Goal: Task Accomplishment & Management: Manage account settings

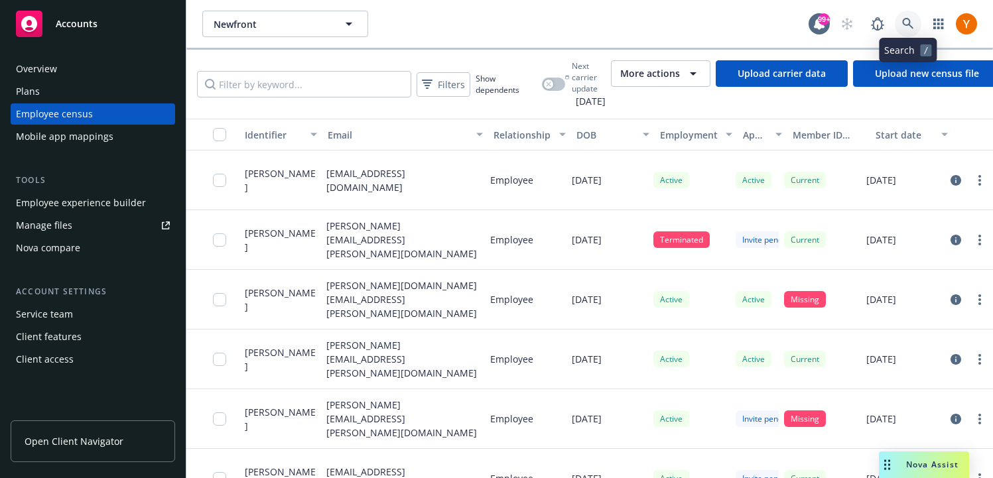
click at [908, 15] on link at bounding box center [908, 24] width 27 height 27
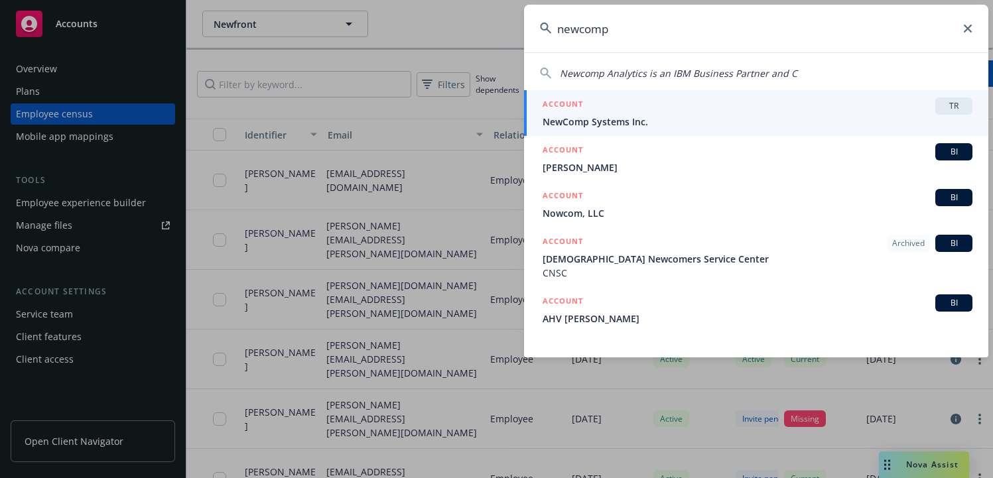
type input "newcomp"
click at [650, 119] on span "NewComp Systems Inc." at bounding box center [758, 122] width 430 height 14
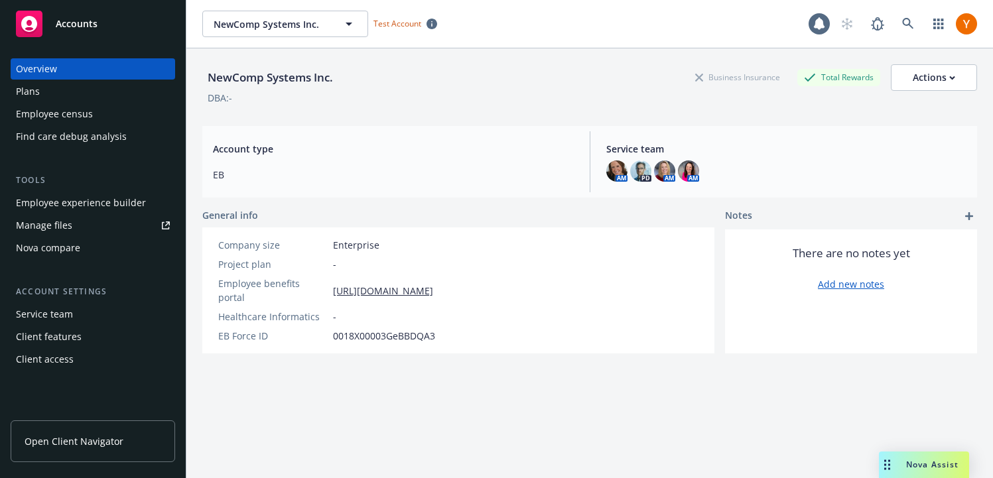
click at [112, 196] on div "Employee experience builder" at bounding box center [81, 202] width 130 height 21
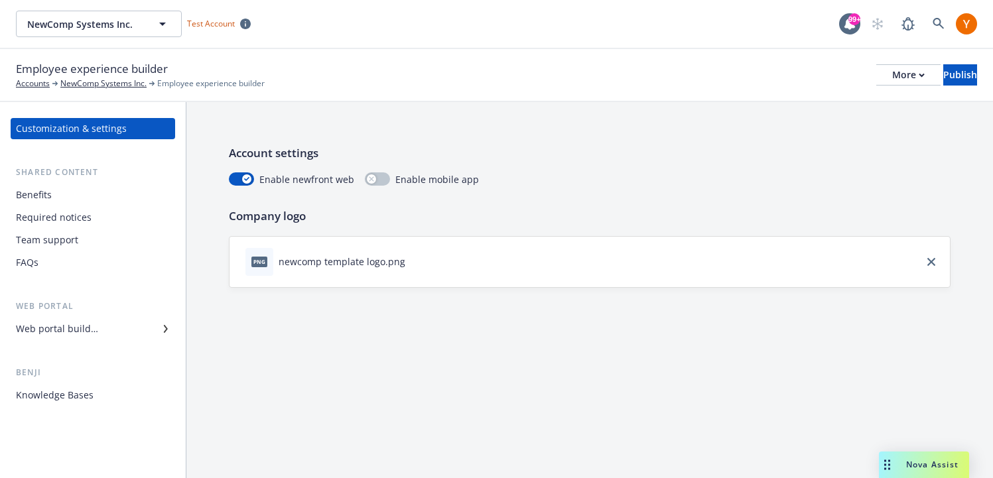
click at [132, 330] on div "Web portal builder" at bounding box center [93, 329] width 154 height 21
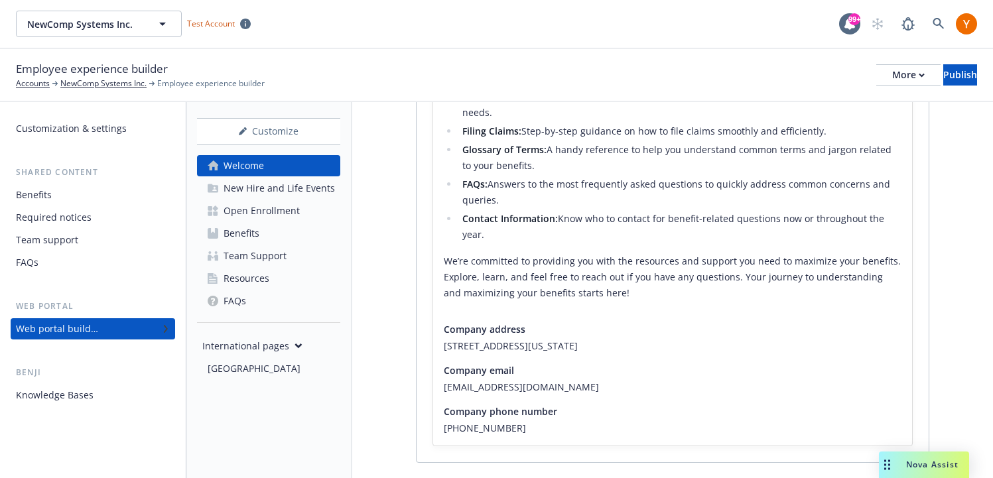
scroll to position [464, 0]
click at [296, 203] on div "Open Enrollment" at bounding box center [262, 210] width 76 height 21
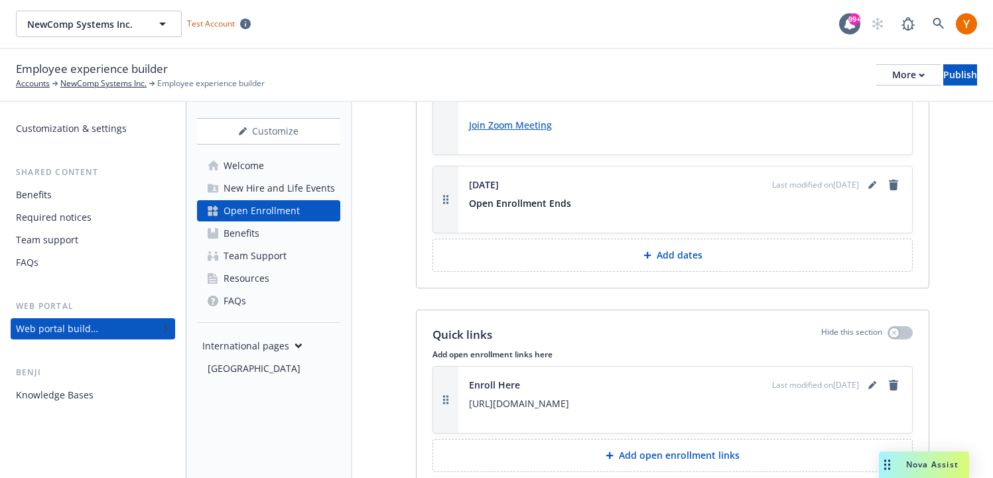
scroll to position [3197, 0]
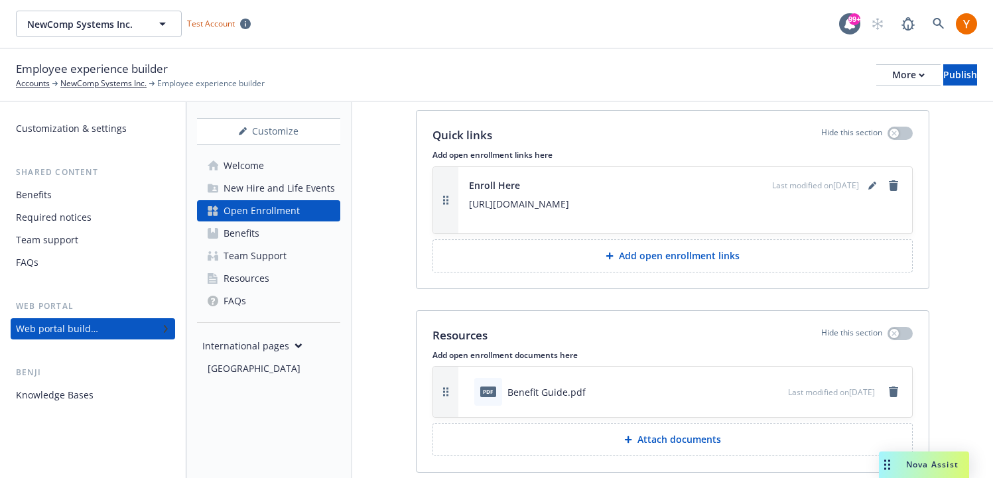
click at [299, 238] on link "Benefits" at bounding box center [268, 233] width 143 height 21
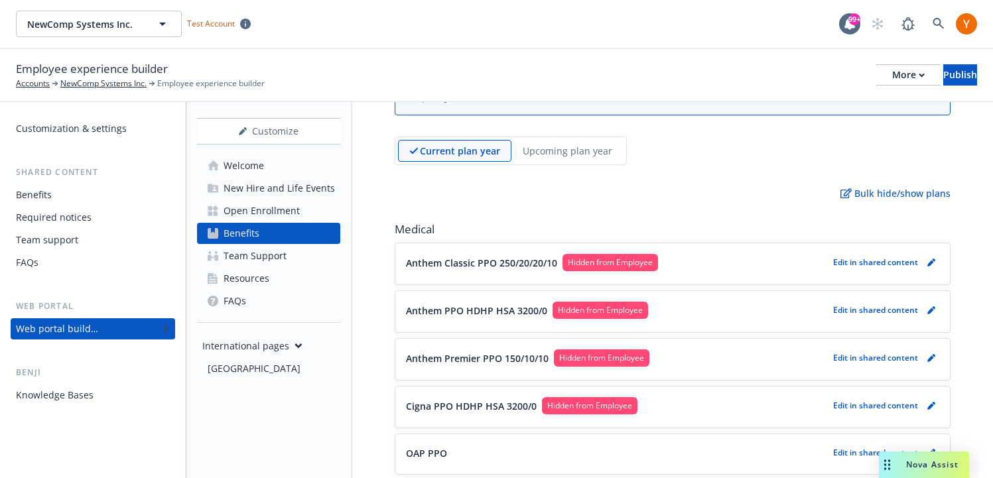
scroll to position [85, 0]
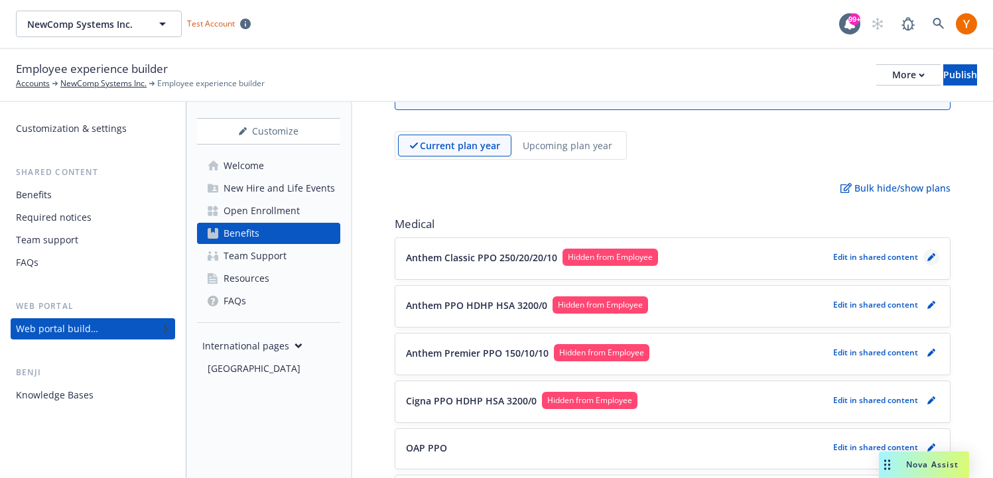
click at [930, 262] on link "pencil" at bounding box center [932, 258] width 16 height 16
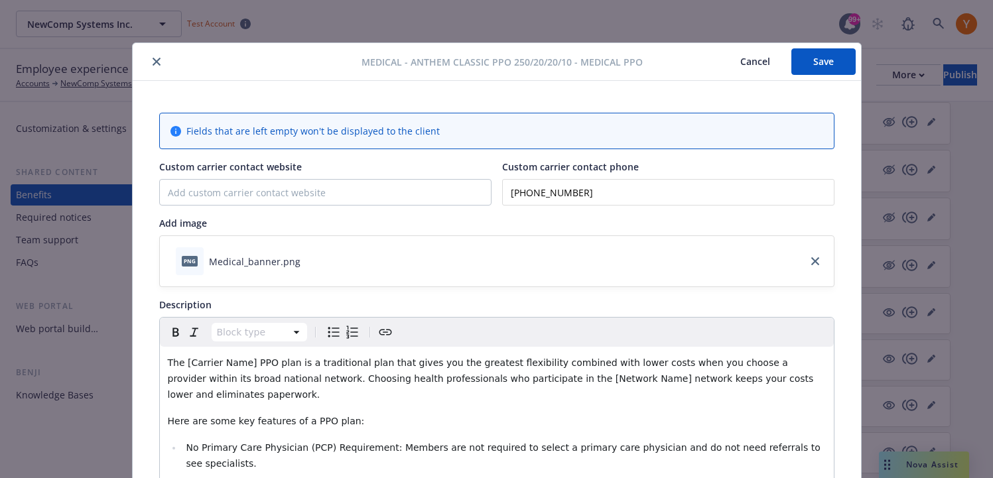
click at [163, 62] on button "close" at bounding box center [157, 62] width 16 height 16
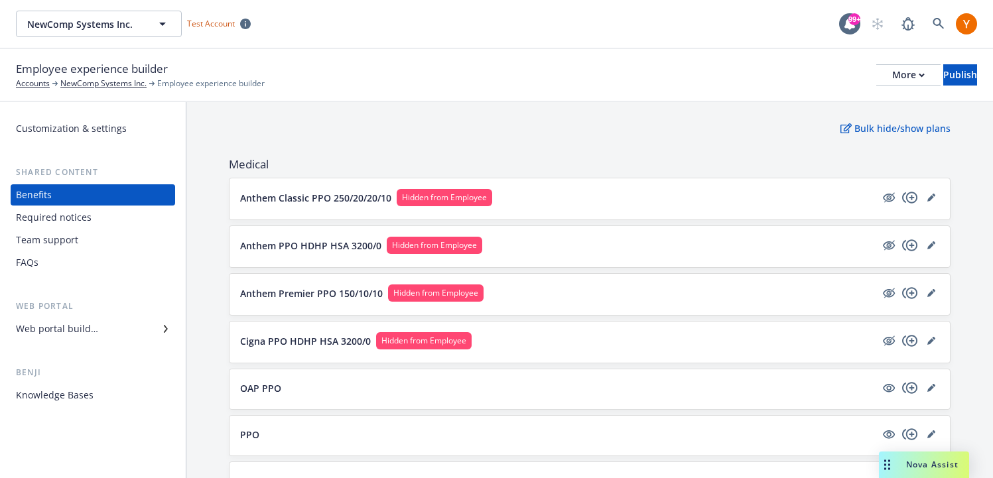
scroll to position [96, 0]
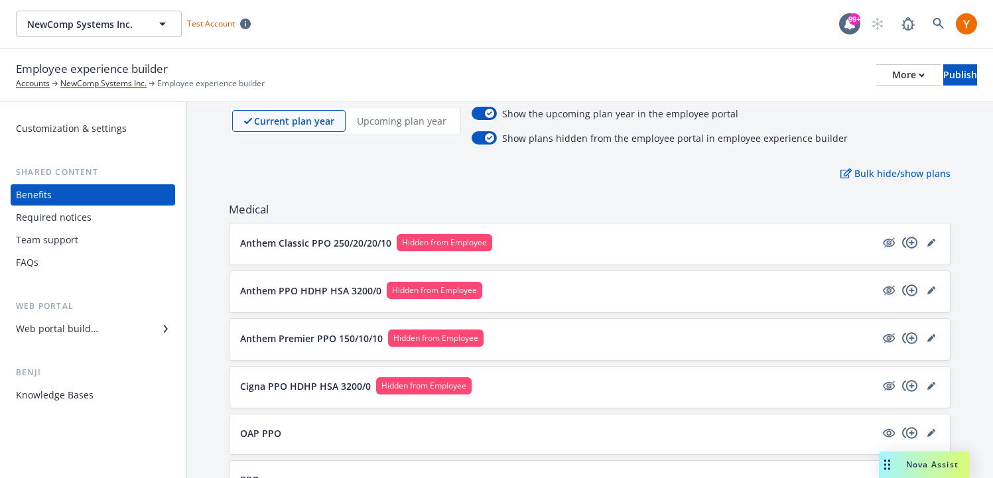
click at [918, 244] on icon "copyPlus" at bounding box center [910, 243] width 16 height 16
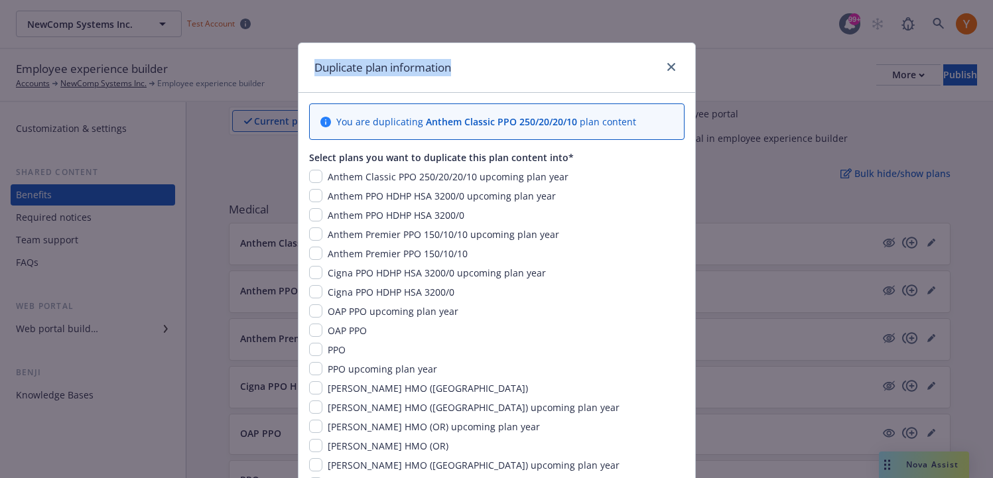
drag, startPoint x: 463, startPoint y: 68, endPoint x: 266, endPoint y: 68, distance: 196.4
click at [266, 68] on div "Duplicate plan information You are duplicating Anthem Classic PPO 250/20/20/10 …" at bounding box center [496, 239] width 993 height 478
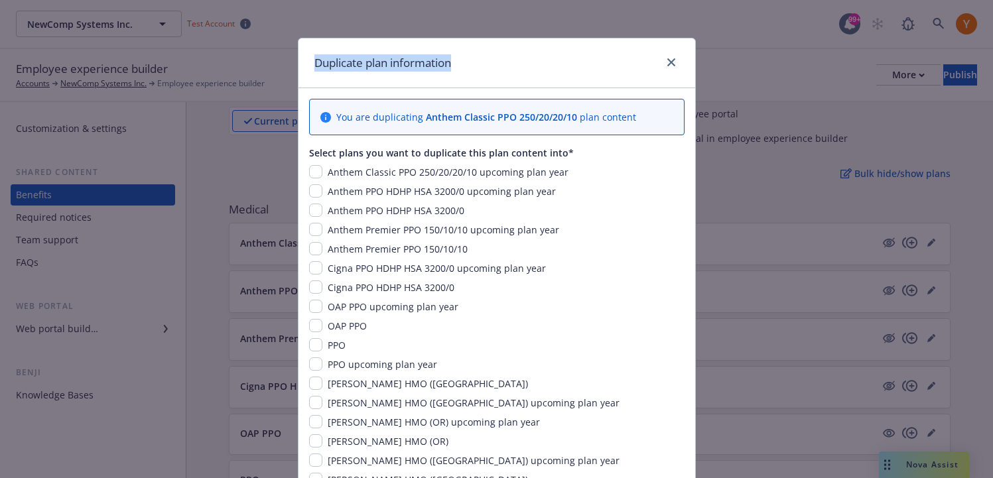
scroll to position [0, 0]
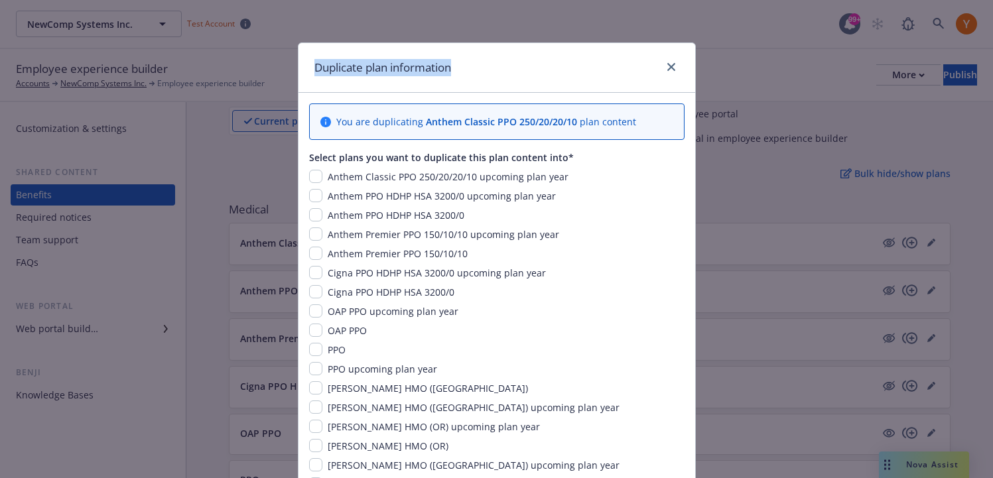
copy h1 "Duplicate plan information"
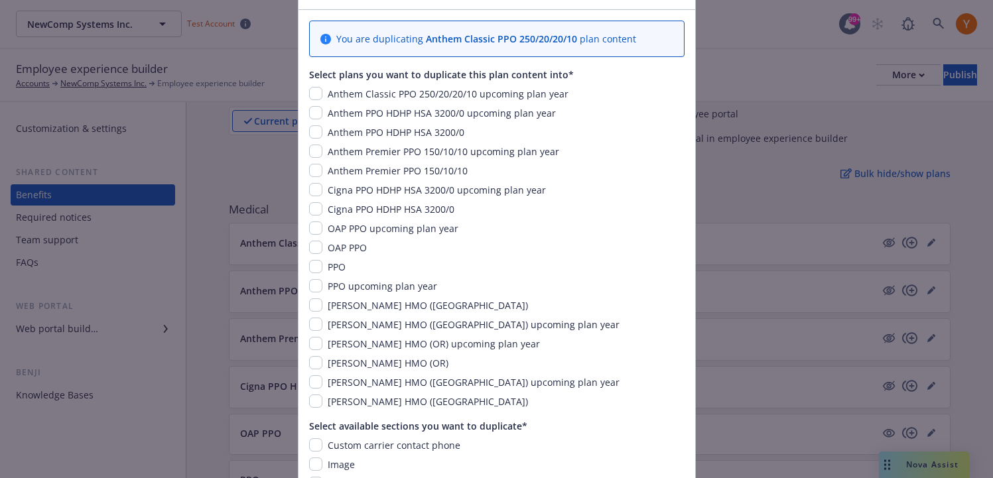
scroll to position [12, 0]
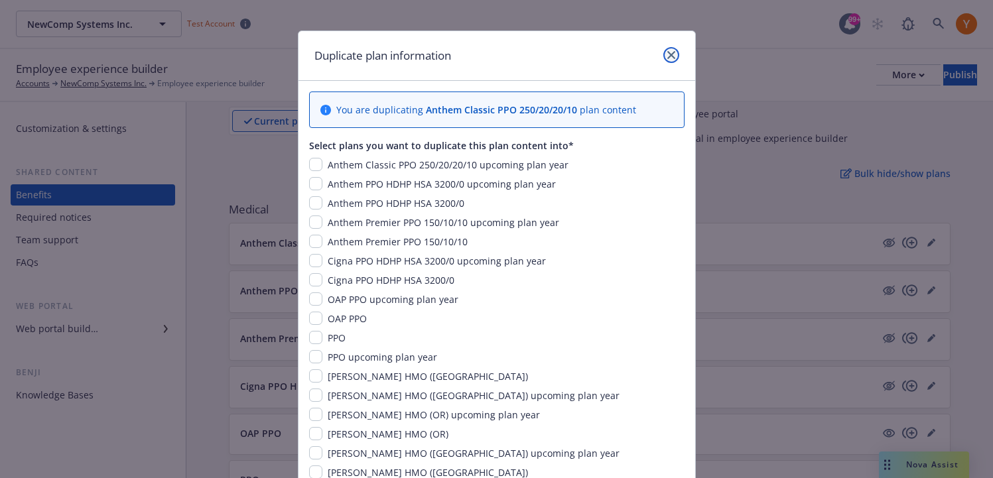
click at [670, 57] on icon "close" at bounding box center [672, 55] width 8 height 8
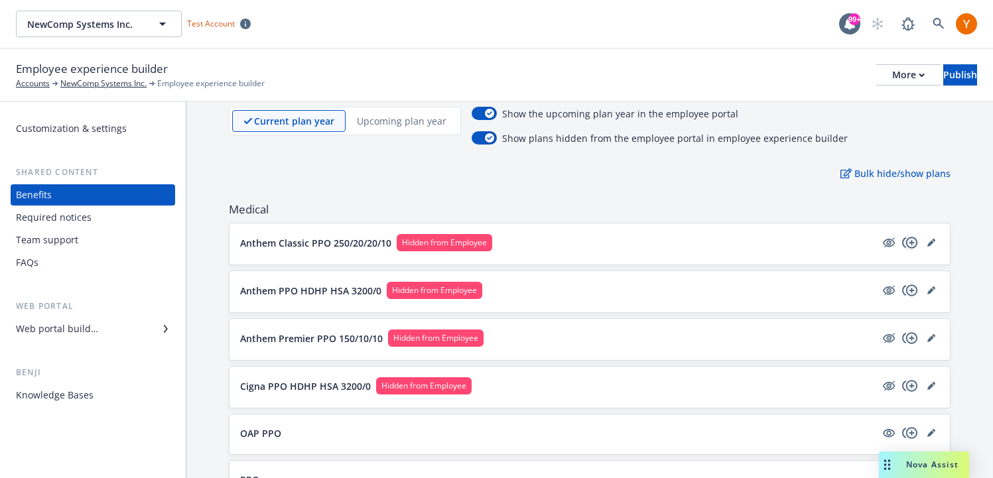
click at [912, 244] on icon "copyPlus" at bounding box center [909, 242] width 15 height 11
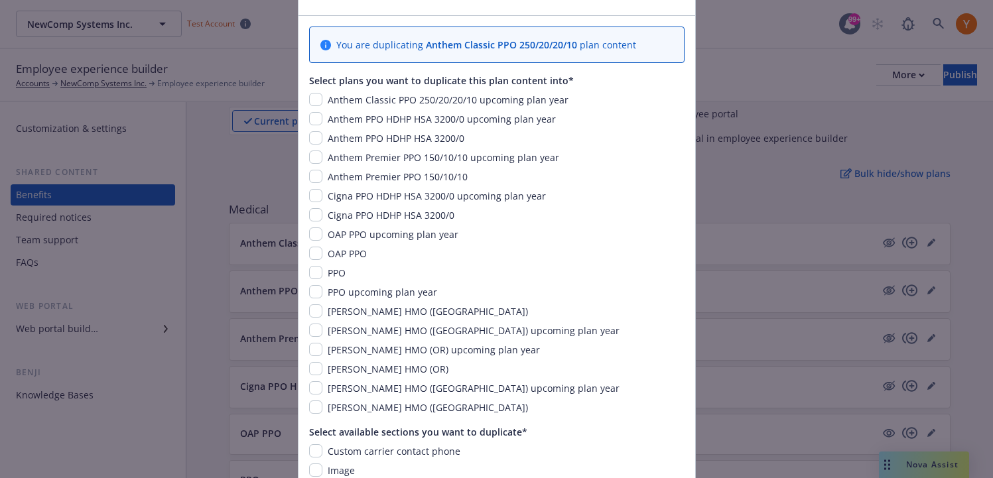
scroll to position [0, 0]
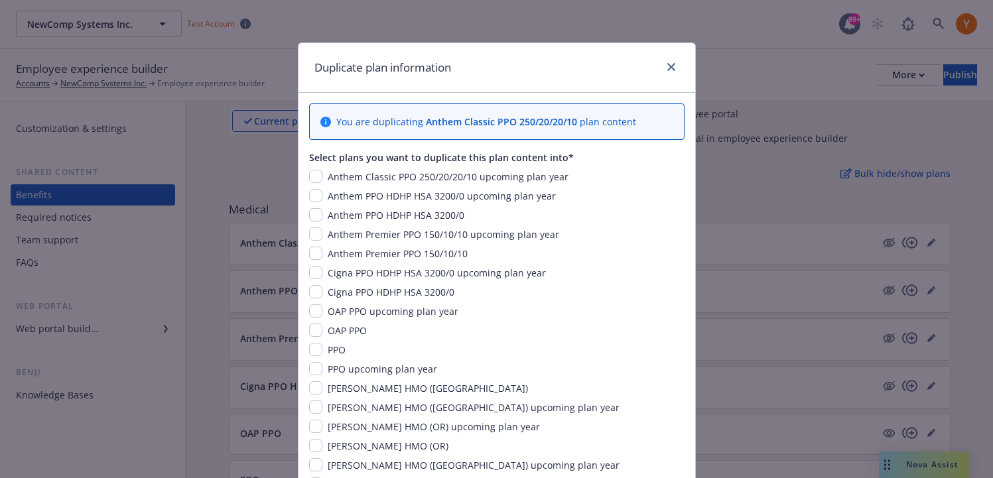
click at [673, 75] on div at bounding box center [668, 67] width 21 height 17
click at [671, 69] on icon "close" at bounding box center [672, 67] width 8 height 8
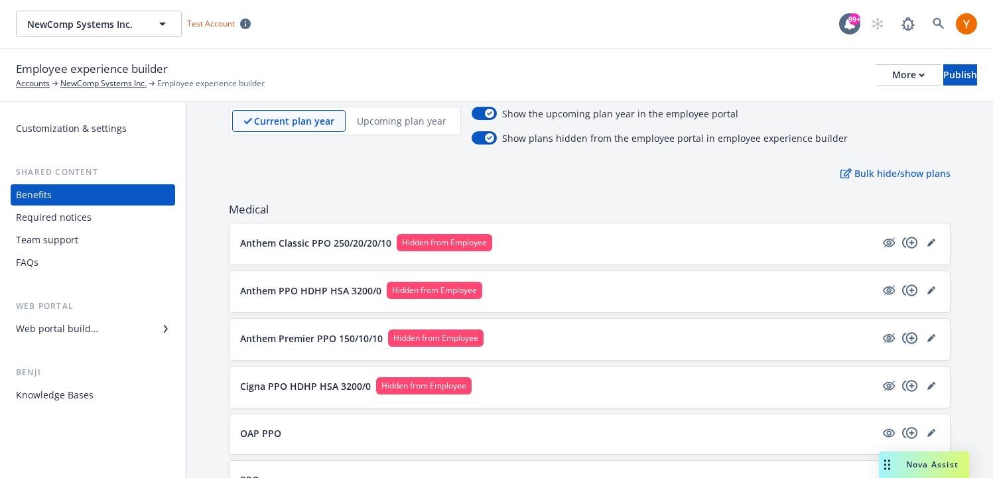
click at [907, 339] on icon "copyPlus" at bounding box center [909, 337] width 15 height 11
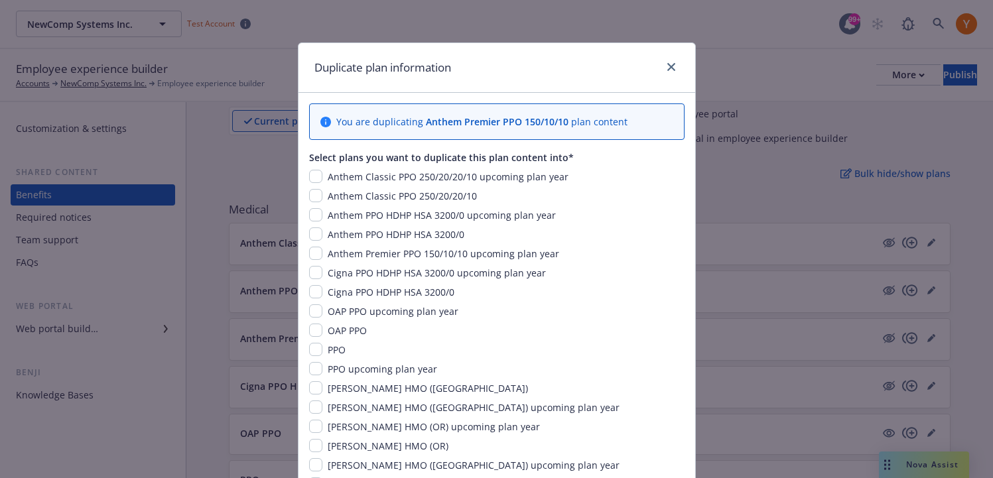
scroll to position [371, 0]
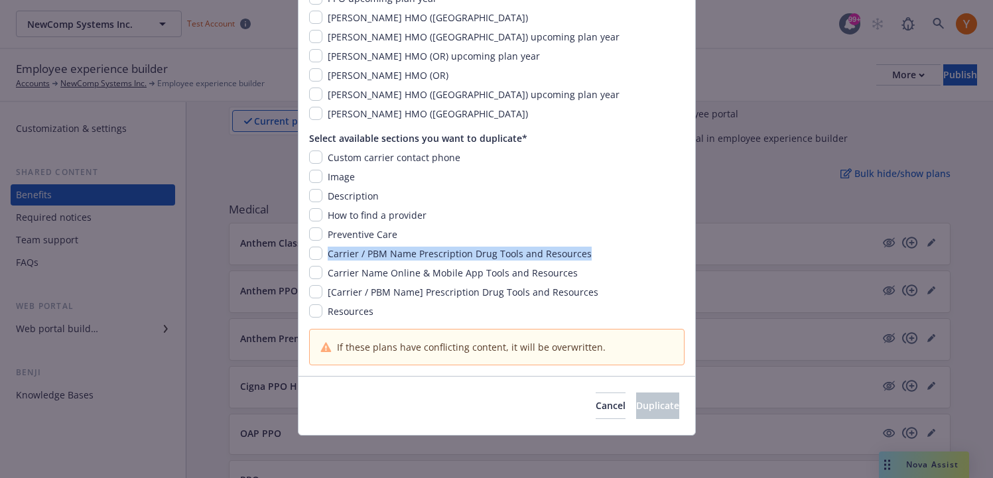
drag, startPoint x: 354, startPoint y: 251, endPoint x: 583, endPoint y: 258, distance: 229.0
click at [583, 258] on div "Carrier / PBM Name Prescription Drug Tools and Resources" at bounding box center [458, 254] width 272 height 14
copy span "Carrier / PBM Name Prescription Drug Tools and Resources"
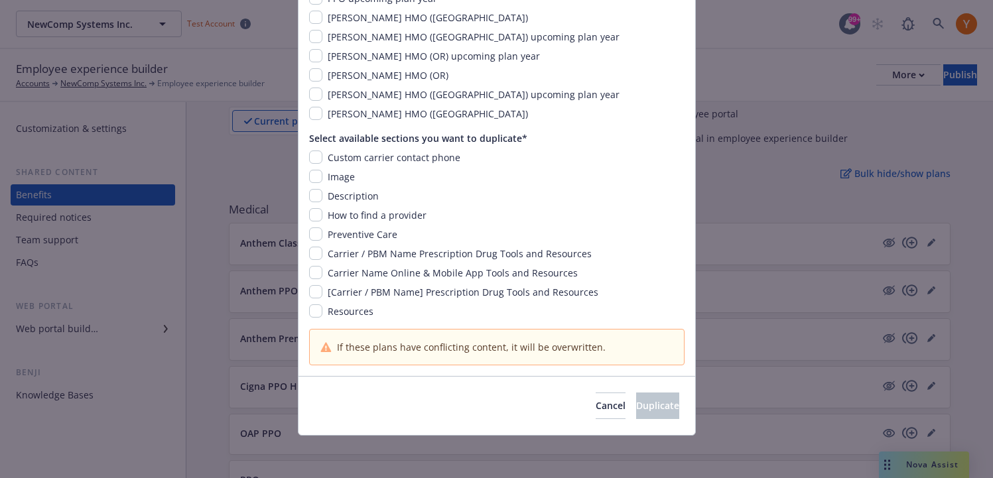
click at [434, 243] on div "Custom carrier contact phone Image Description How to find a provider Preventiv…" at bounding box center [497, 235] width 376 height 168
click at [402, 217] on span "How to find a provider" at bounding box center [377, 215] width 99 height 13
click at [403, 217] on span "How to find a provider" at bounding box center [377, 215] width 99 height 13
drag, startPoint x: 435, startPoint y: 216, endPoint x: 324, endPoint y: 216, distance: 110.2
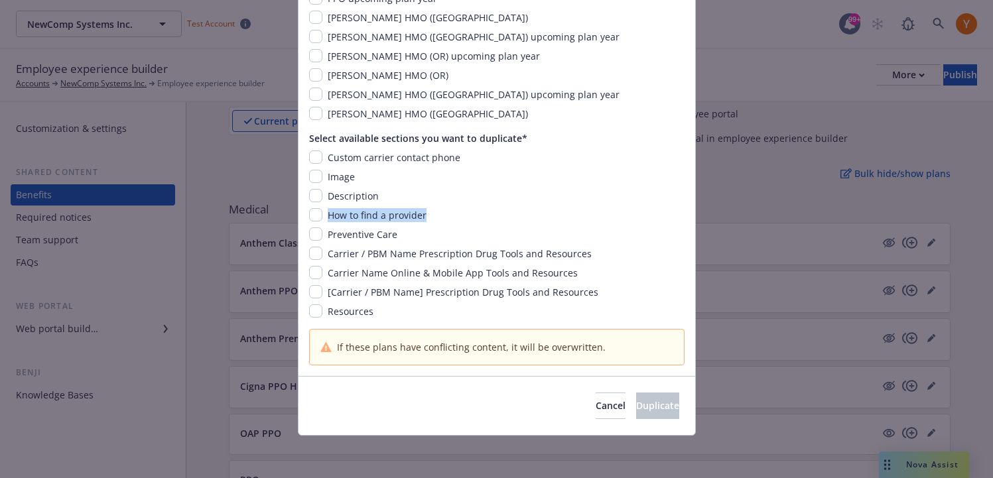
click at [324, 216] on div "How to find a provider" at bounding box center [497, 215] width 376 height 14
copy span "How to find a provider"
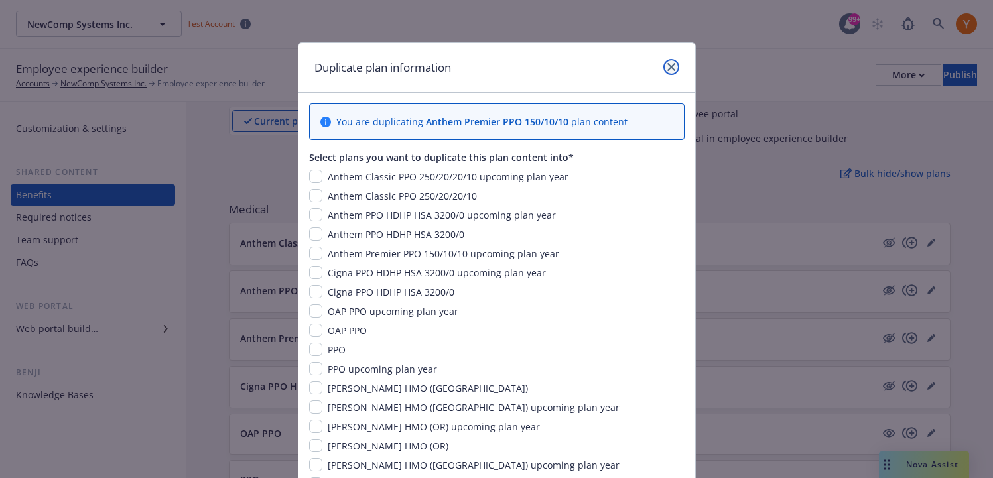
click at [670, 66] on icon "close" at bounding box center [672, 67] width 8 height 8
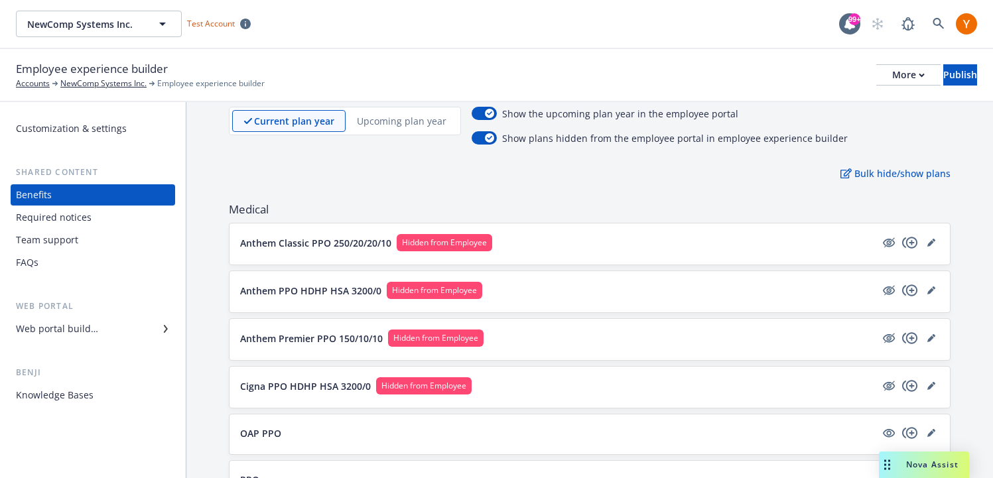
click at [596, 240] on button "Anthem Classic PPO 250/20/20/10 Hidden from Employee" at bounding box center [558, 242] width 636 height 17
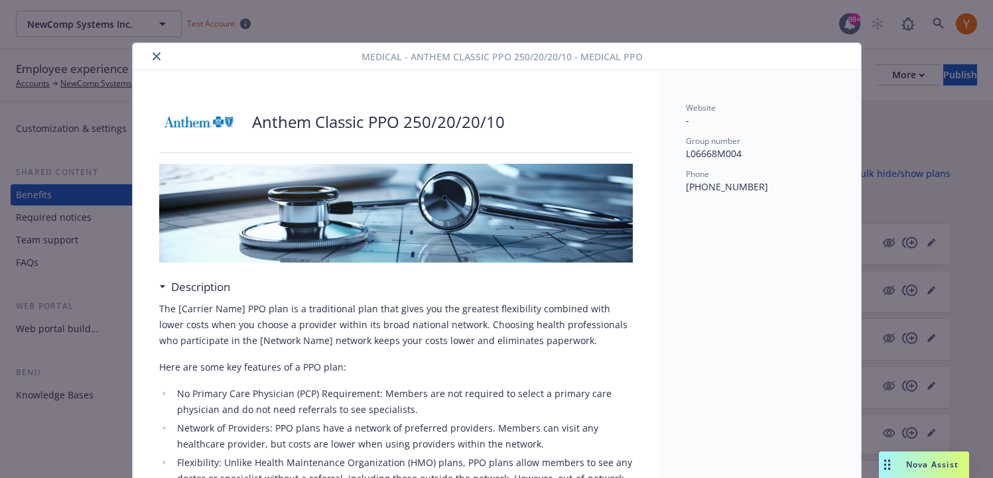
click at [163, 58] on button "close" at bounding box center [157, 56] width 16 height 16
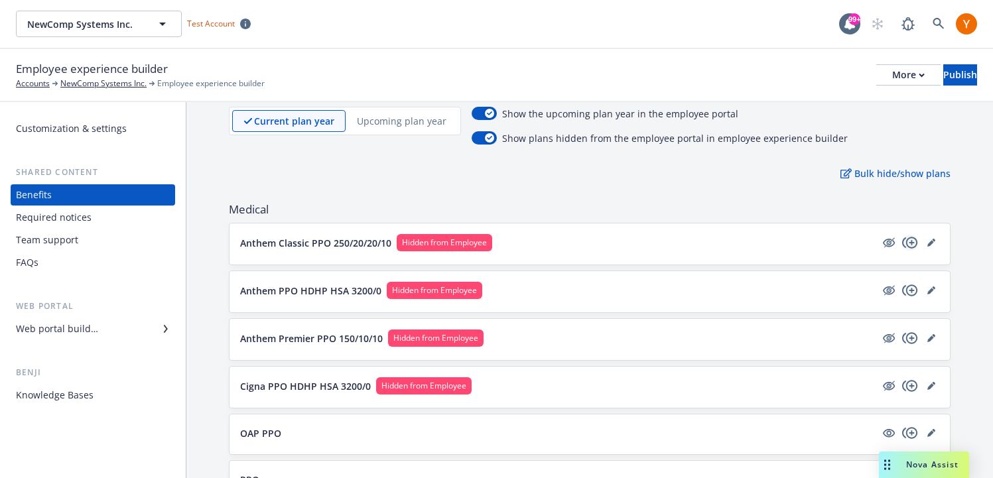
click at [915, 242] on icon "copyPlus" at bounding box center [910, 243] width 16 height 16
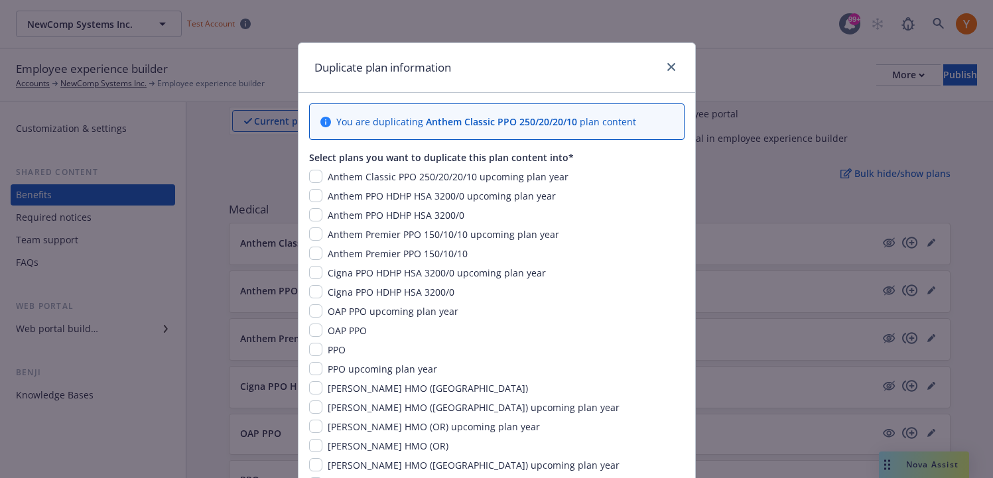
click at [436, 161] on div "Select plans you want to duplicate this plan content into*" at bounding box center [497, 158] width 376 height 14
copy div "Select plans you want to duplicate this plan content into*"
drag, startPoint x: 463, startPoint y: 62, endPoint x: 277, endPoint y: 63, distance: 185.1
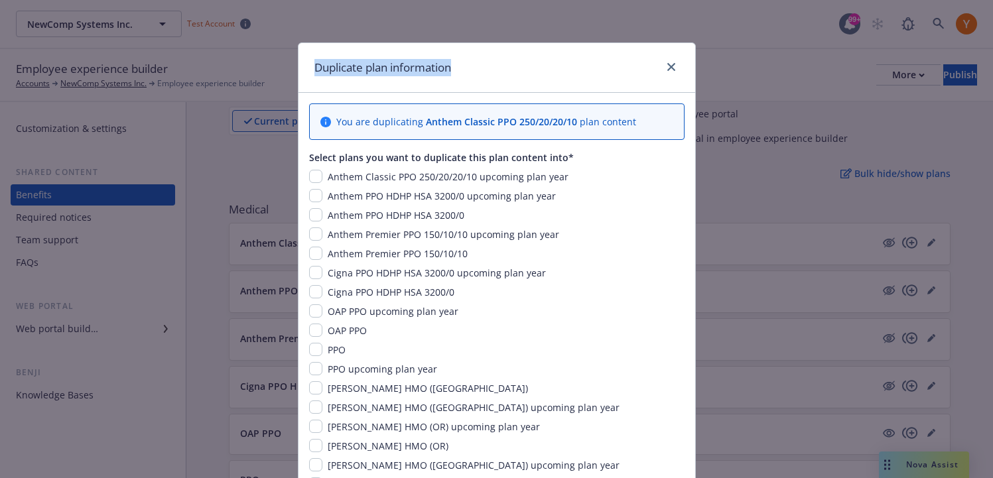
click at [277, 63] on div "Duplicate plan information You are duplicating Anthem Classic PPO 250/20/20/10 …" at bounding box center [496, 239] width 993 height 478
copy h1 "Duplicate plan information"
click at [683, 70] on div "Duplicate plan information" at bounding box center [497, 68] width 397 height 50
click at [678, 70] on div at bounding box center [668, 67] width 21 height 17
click at [668, 68] on icon "close" at bounding box center [672, 67] width 8 height 8
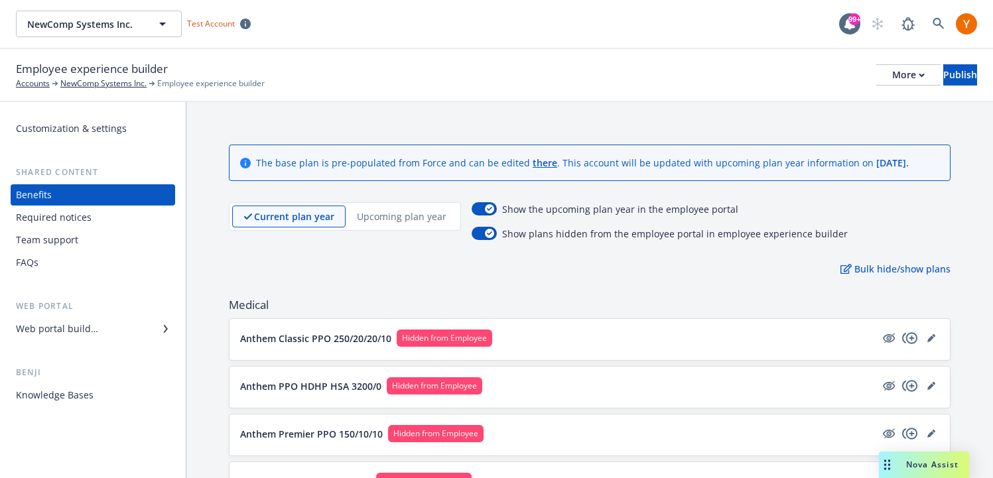
click at [92, 331] on div "Web portal builder" at bounding box center [57, 329] width 82 height 21
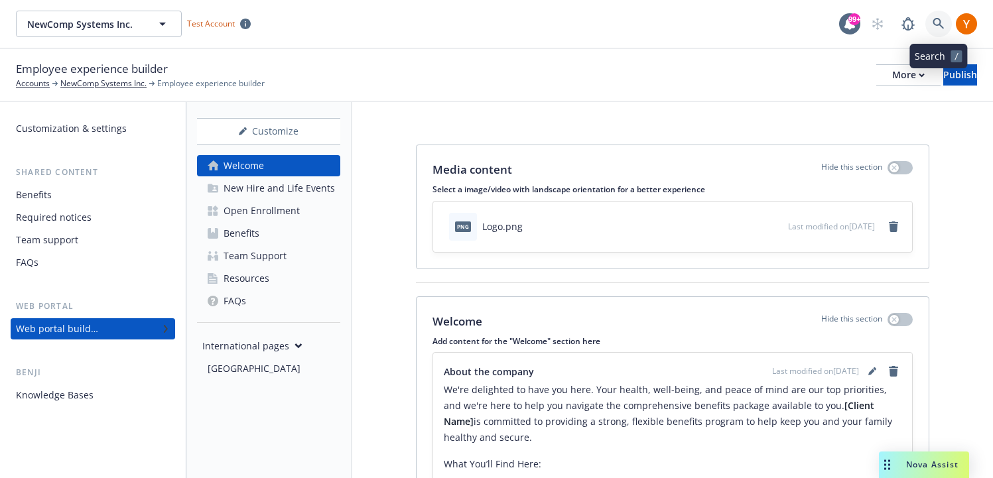
click at [945, 19] on link at bounding box center [939, 24] width 27 height 27
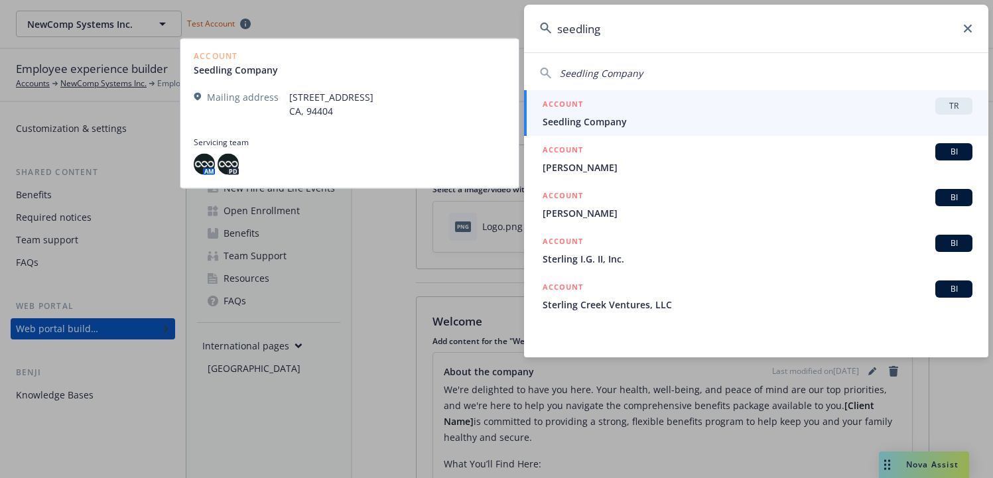
type input "seedling"
click at [793, 111] on div "ACCOUNT TR" at bounding box center [758, 106] width 430 height 17
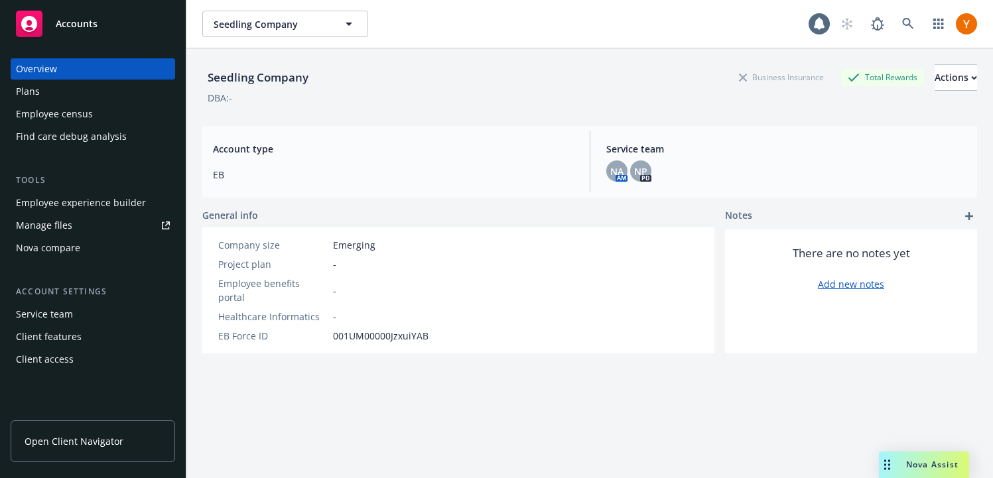
click at [64, 117] on div "Employee census" at bounding box center [54, 114] width 77 height 21
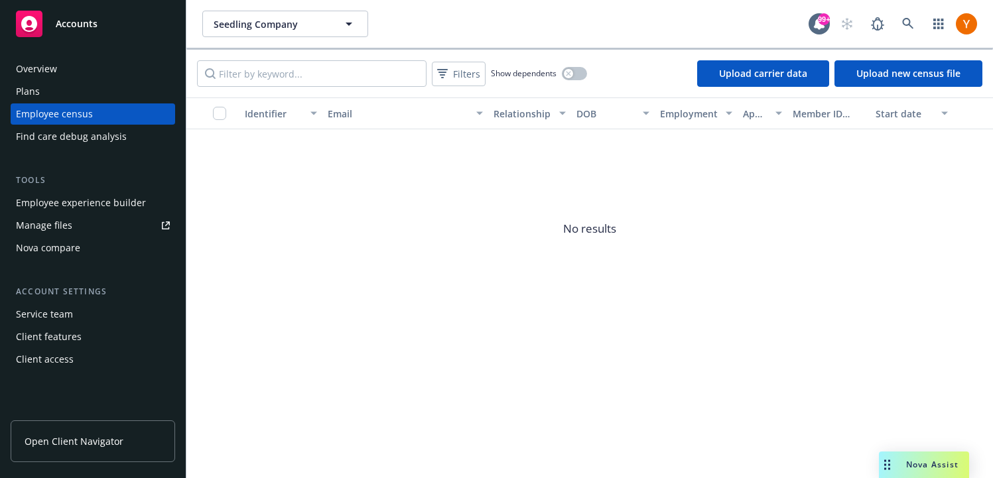
click at [65, 202] on div "Employee experience builder" at bounding box center [81, 202] width 130 height 21
